Goal: Task Accomplishment & Management: Complete application form

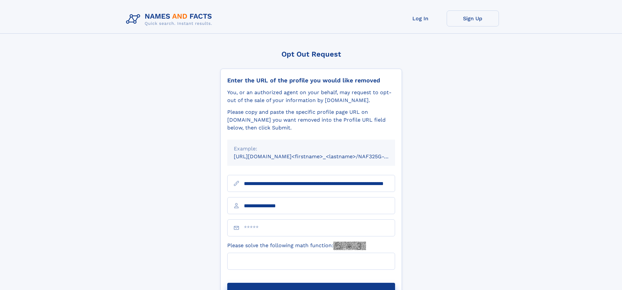
type input "**********"
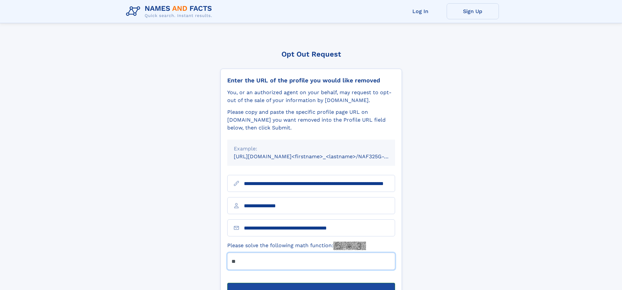
type input "**"
click at [311, 282] on button "Submit Opt Out Request" at bounding box center [311, 292] width 168 height 21
